Goal: Information Seeking & Learning: Learn about a topic

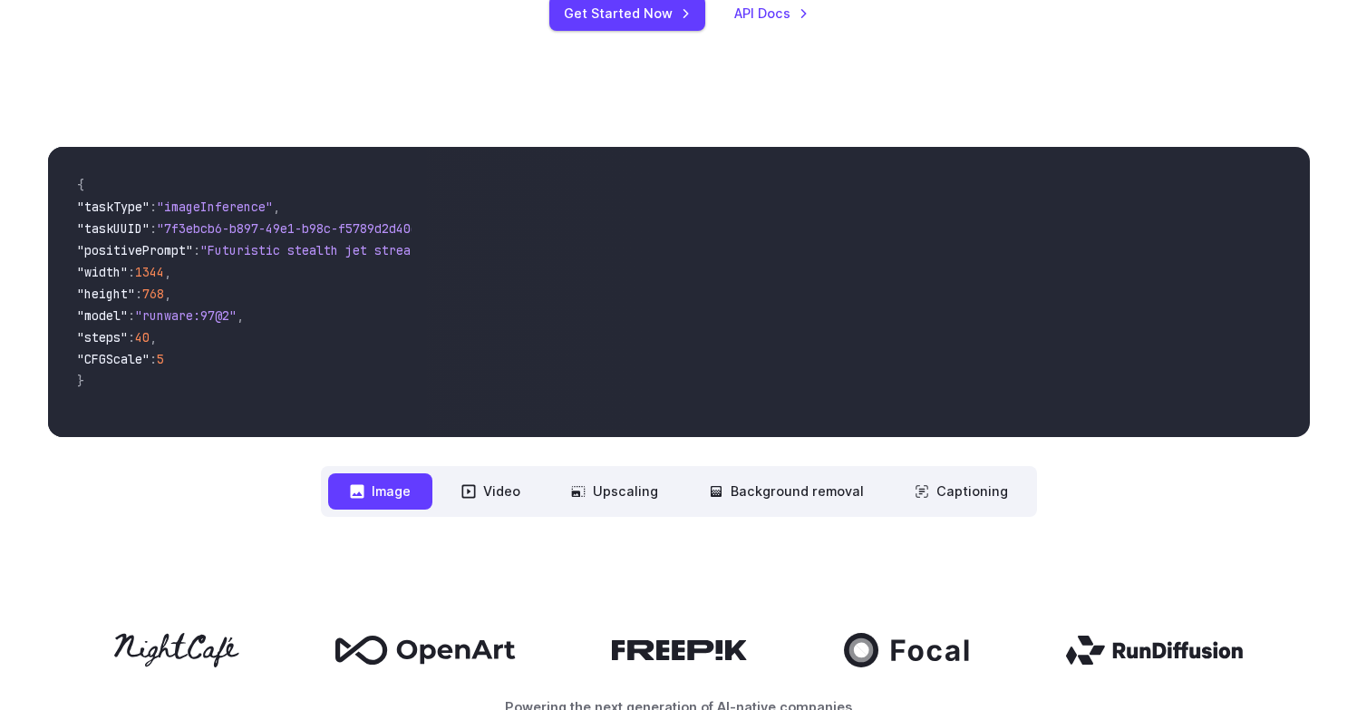
scroll to position [395, 0]
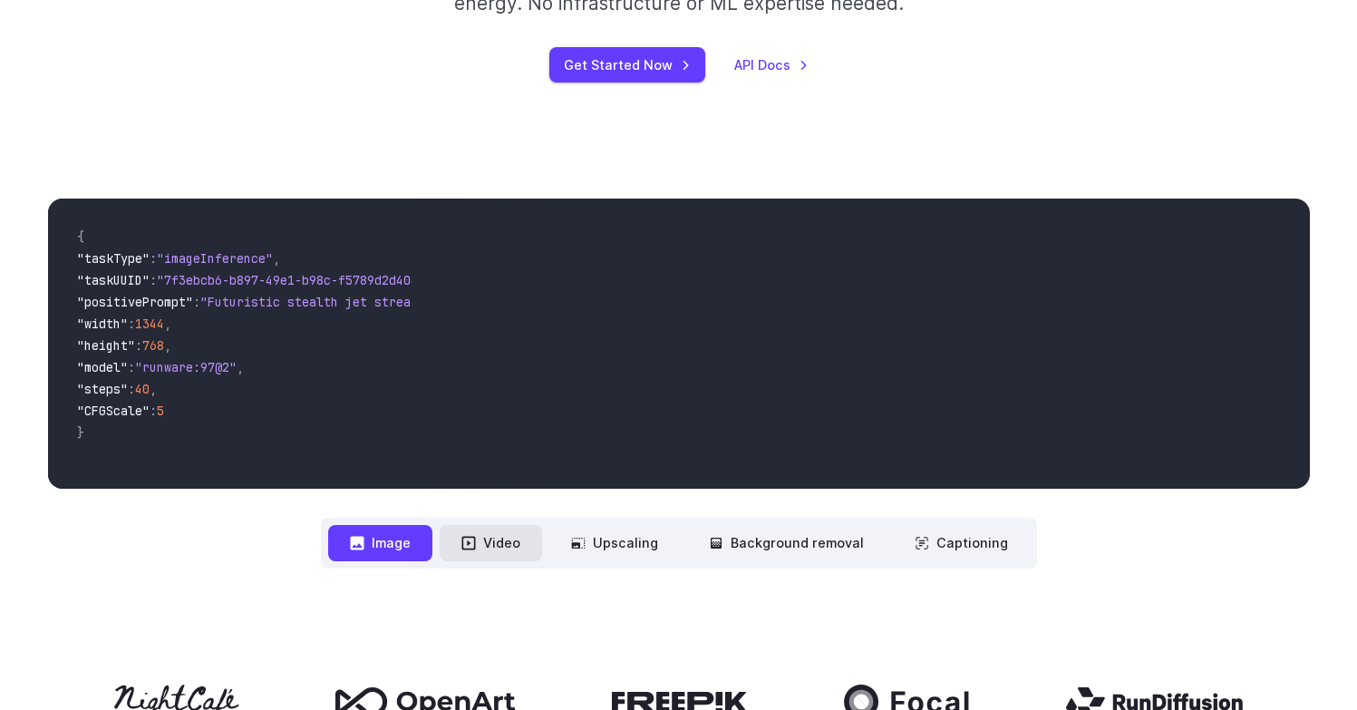
click at [498, 537] on button "Video" at bounding box center [491, 542] width 102 height 35
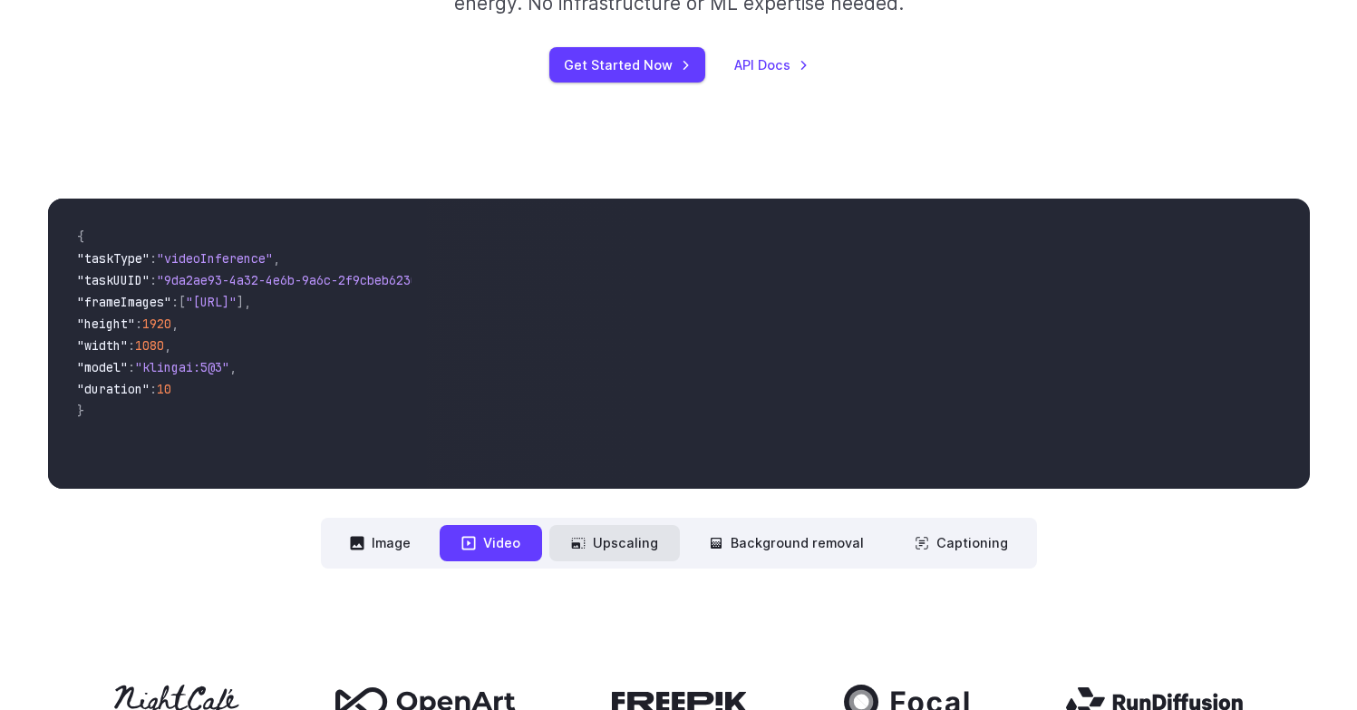
click at [606, 550] on button "Upscaling" at bounding box center [614, 542] width 131 height 35
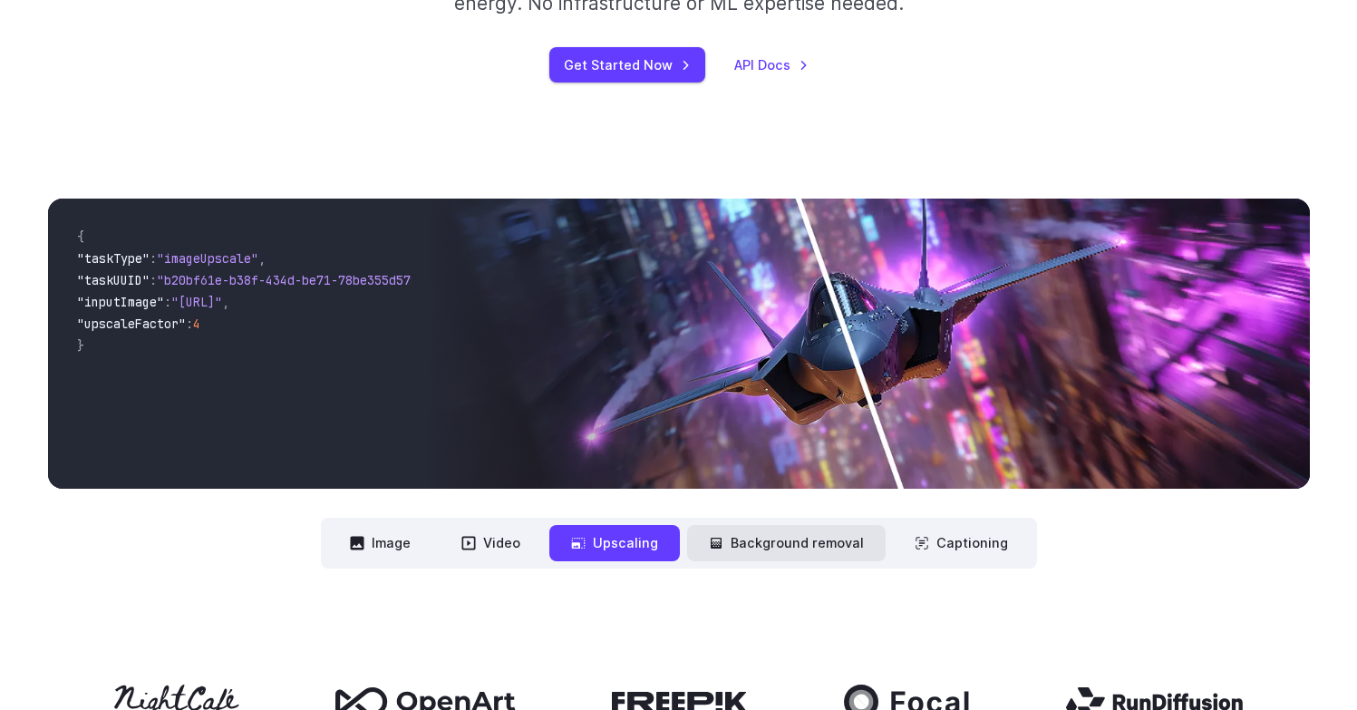
click at [741, 537] on button "Background removal" at bounding box center [786, 542] width 198 height 35
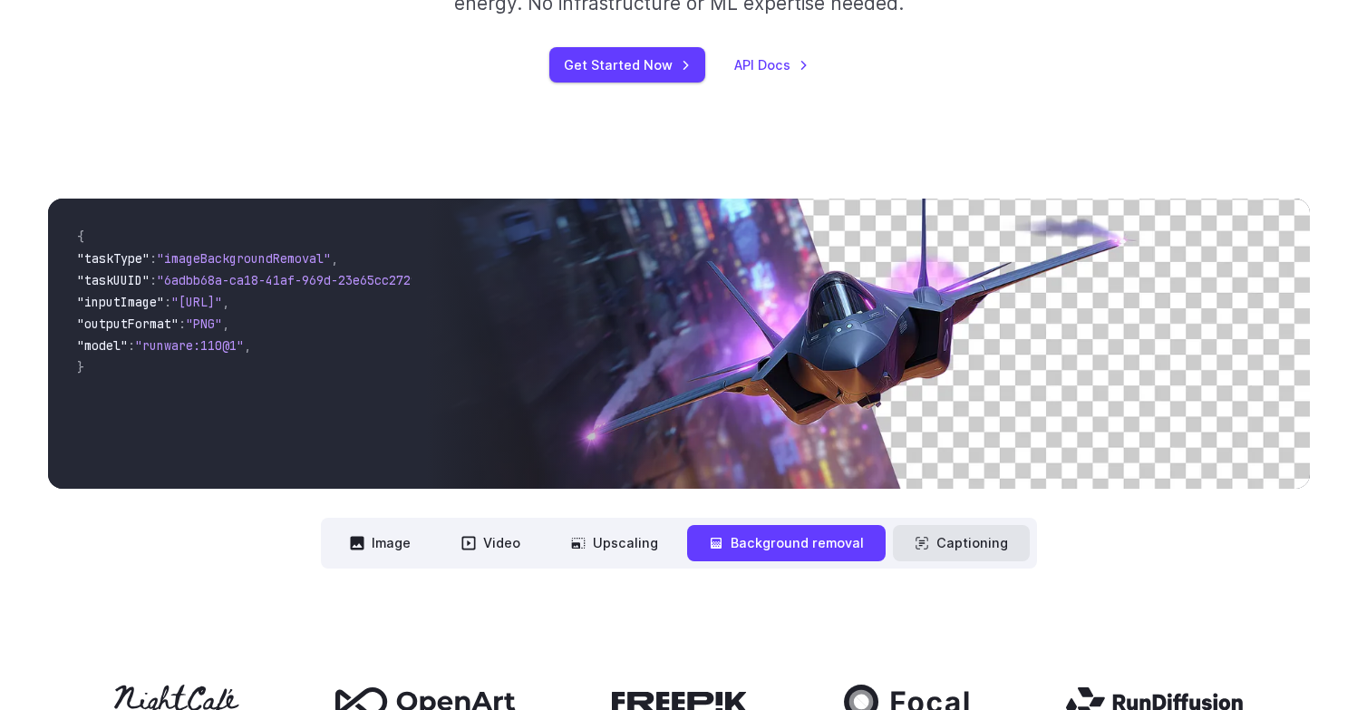
click at [925, 547] on button "Captioning" at bounding box center [961, 542] width 137 height 35
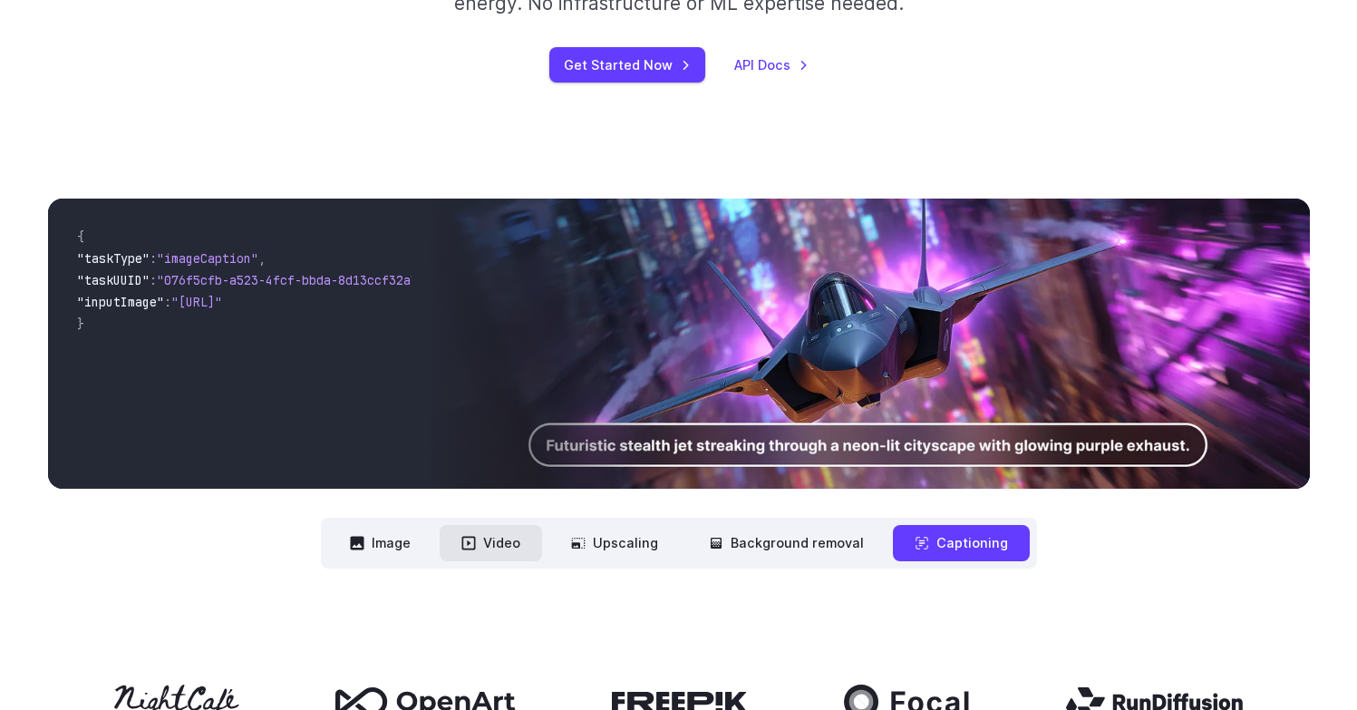
click at [507, 538] on button "Video" at bounding box center [491, 542] width 102 height 35
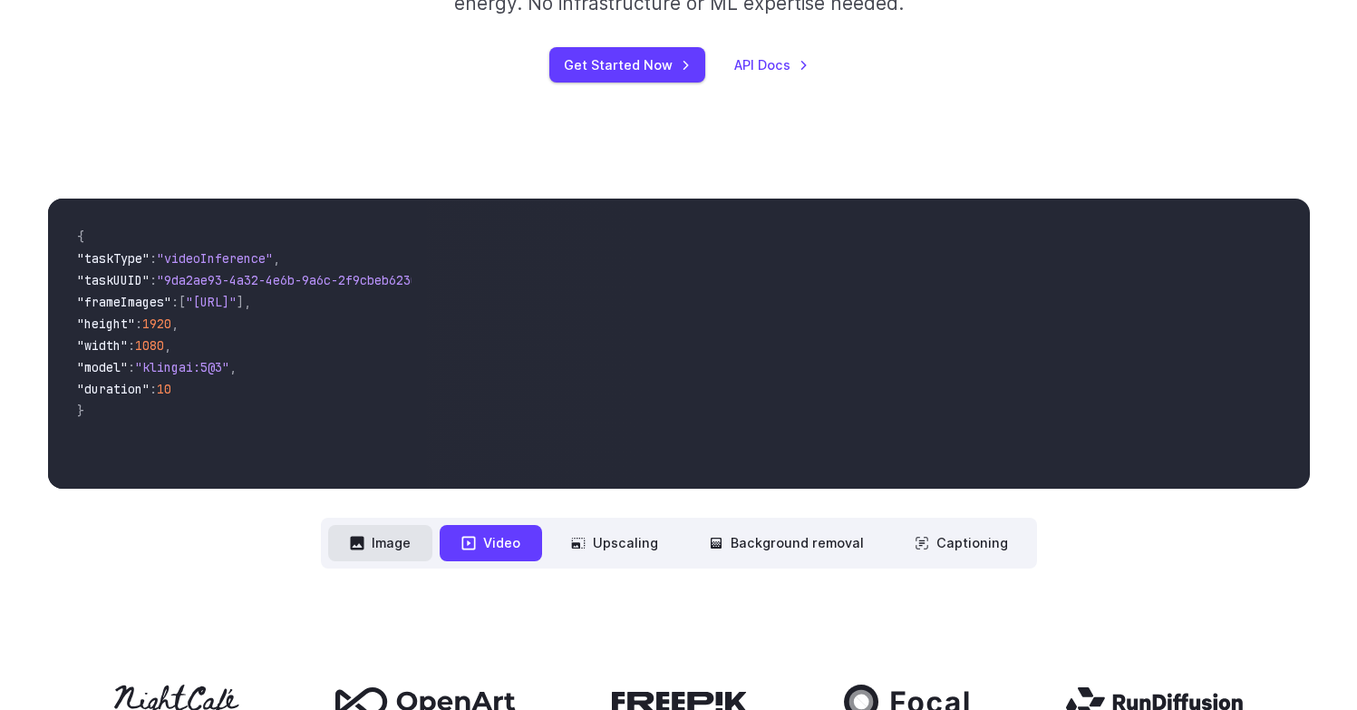
click at [380, 533] on button "Image" at bounding box center [380, 542] width 104 height 35
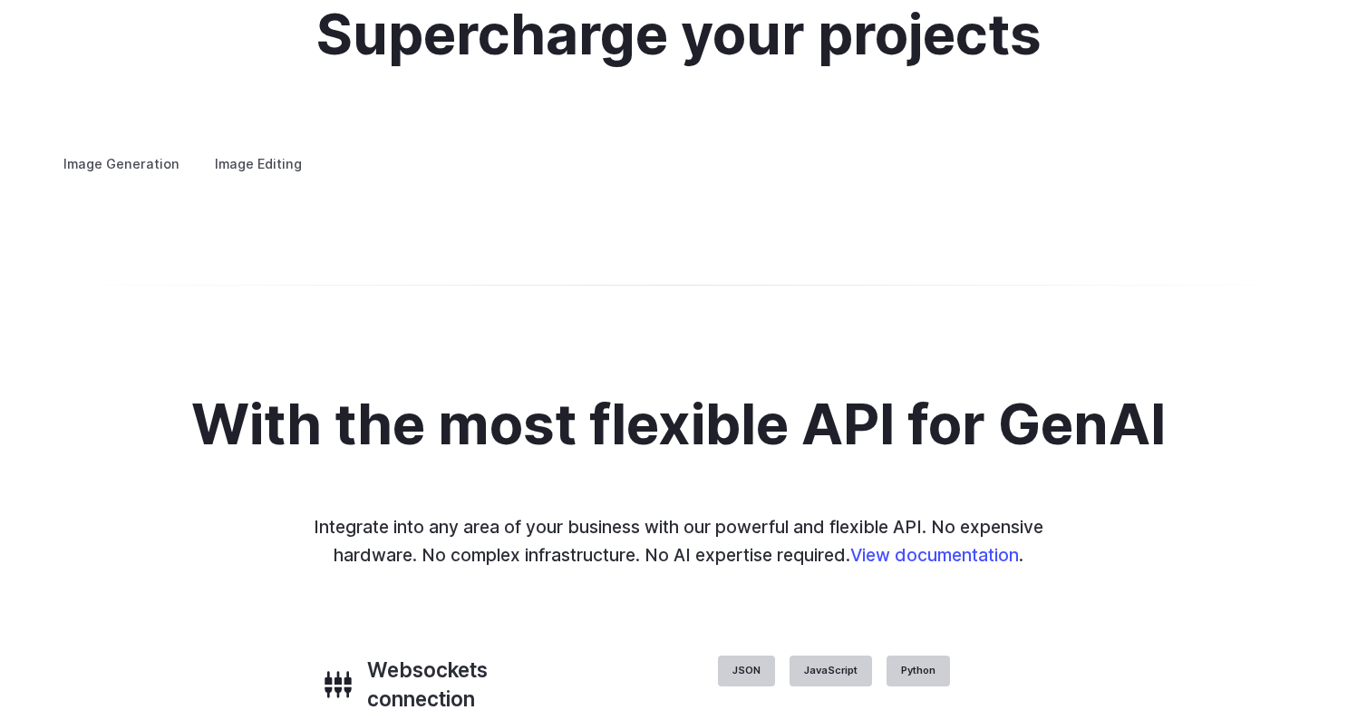
scroll to position [3434, 0]
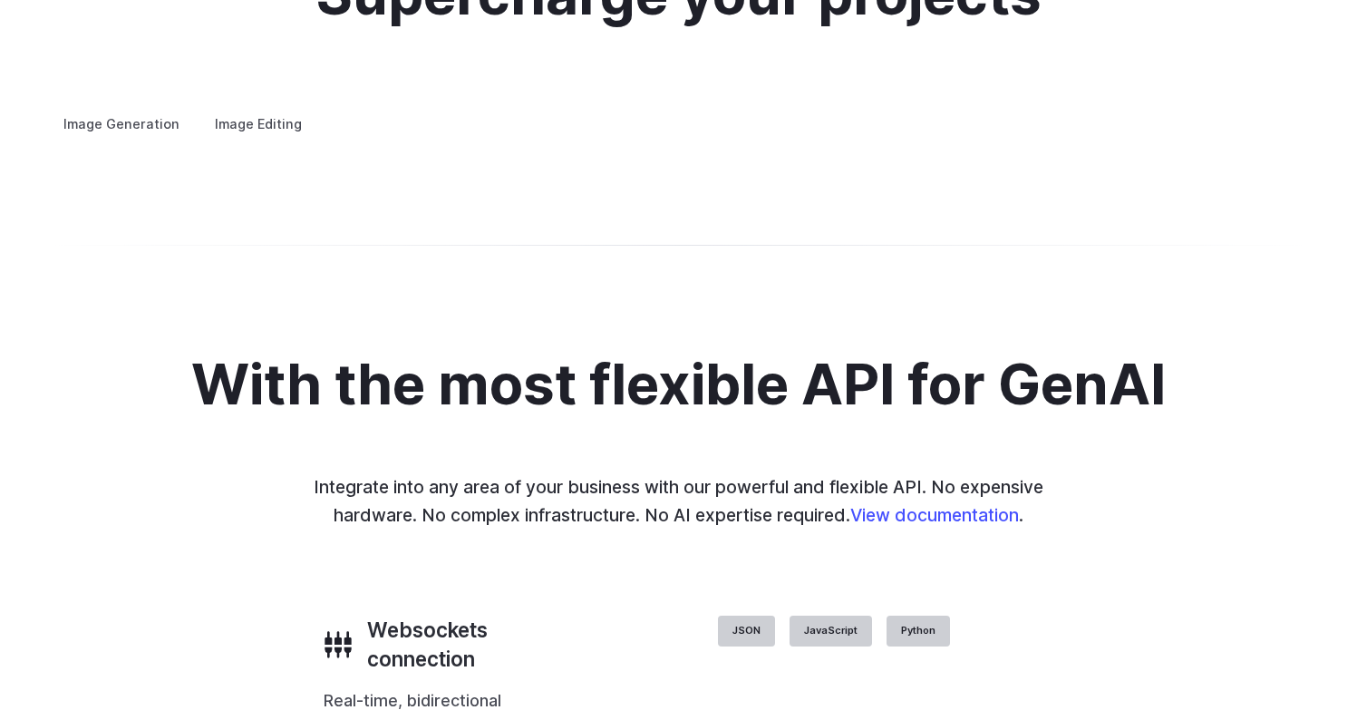
click at [0, 0] on button "Go to 4 of 4" at bounding box center [0, 0] width 0 height 0
click at [0, 0] on button "Go to 1 of 4" at bounding box center [0, 0] width 0 height 0
click at [271, 80] on div "Supercharge your projects Image Generation Image Editing Custom avatars Create …" at bounding box center [679, 50] width 1262 height 172
click at [264, 108] on label "Image Editing" at bounding box center [258, 124] width 118 height 32
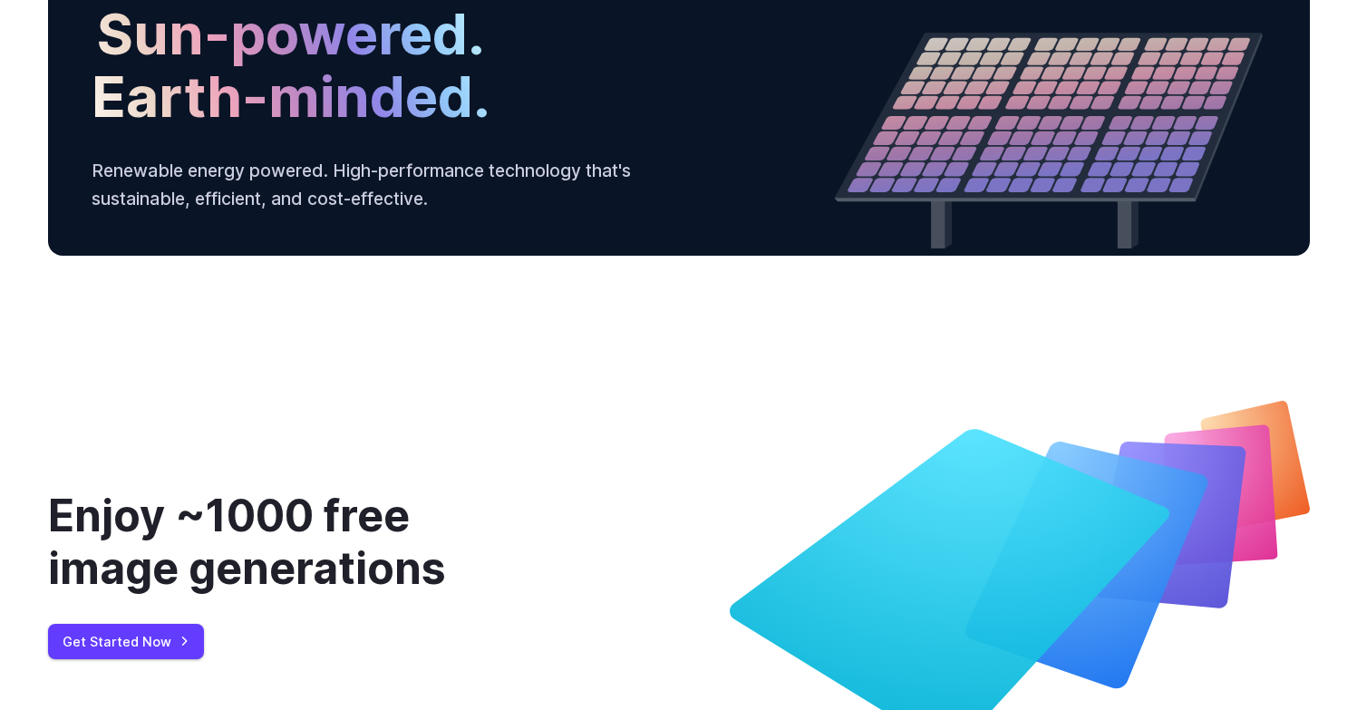
scroll to position [5963, 0]
